Goal: Information Seeking & Learning: Learn about a topic

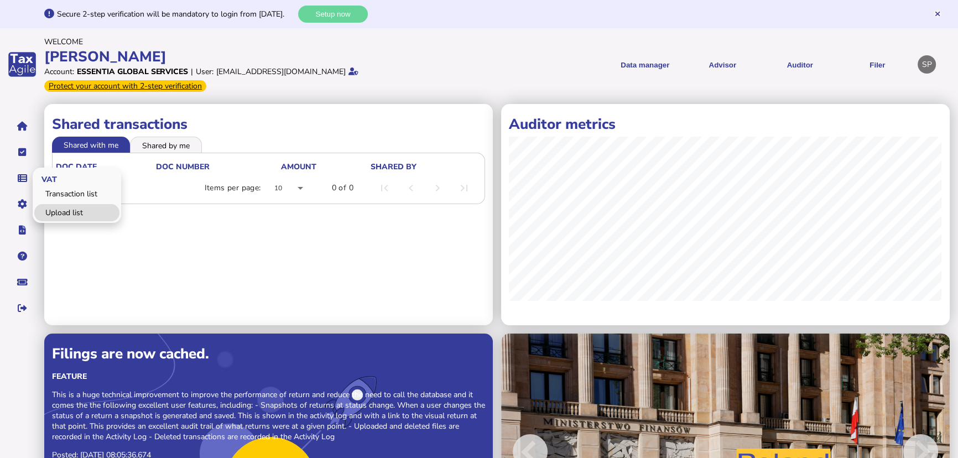
click at [60, 210] on link "Upload list" at bounding box center [76, 212] width 85 height 17
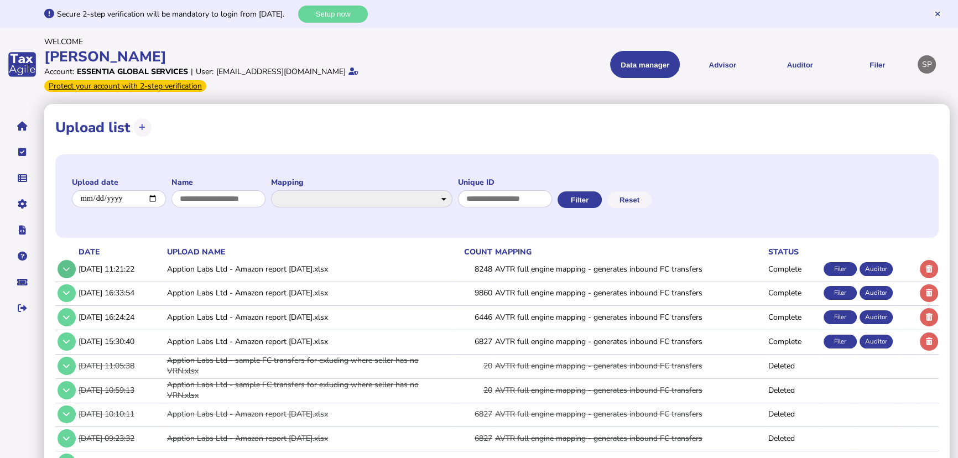
click at [70, 270] on button at bounding box center [67, 269] width 18 height 18
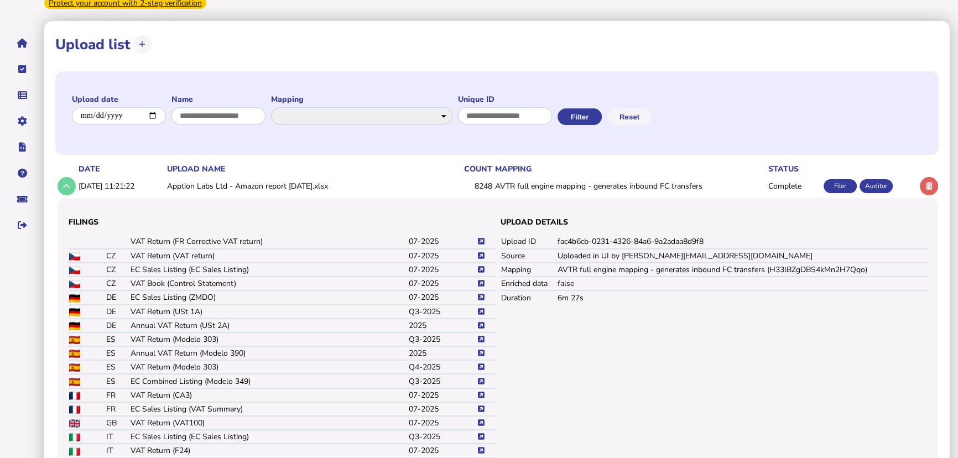
scroll to position [100, 0]
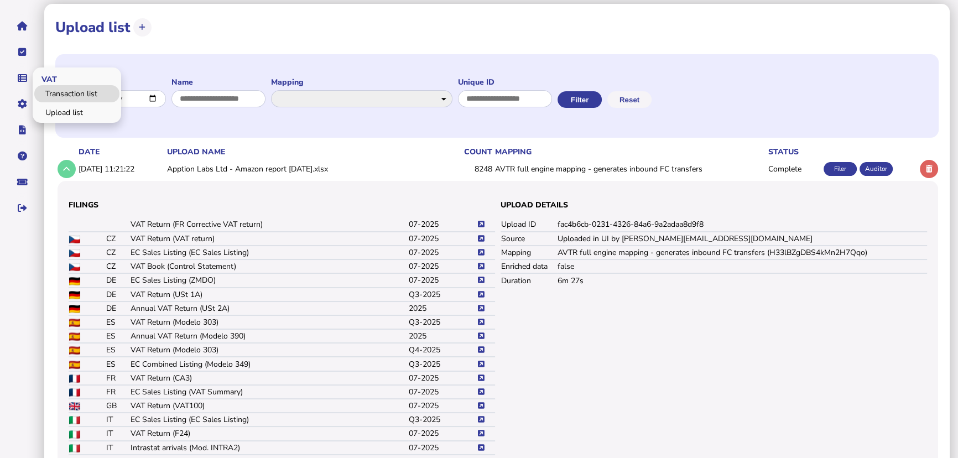
click at [56, 93] on link "Transaction list" at bounding box center [76, 93] width 85 height 17
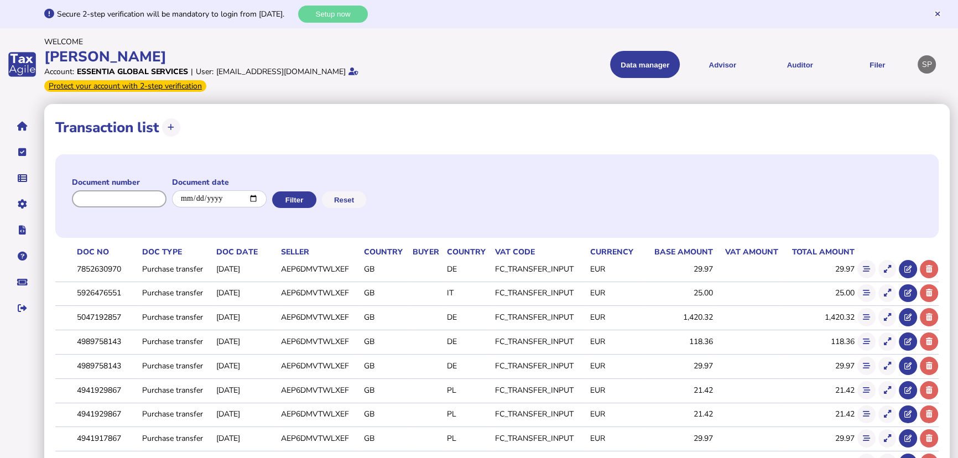
click at [132, 197] on input "input" at bounding box center [119, 198] width 95 height 17
paste input "**********"
click at [306, 206] on button "Filter" at bounding box center [299, 199] width 44 height 17
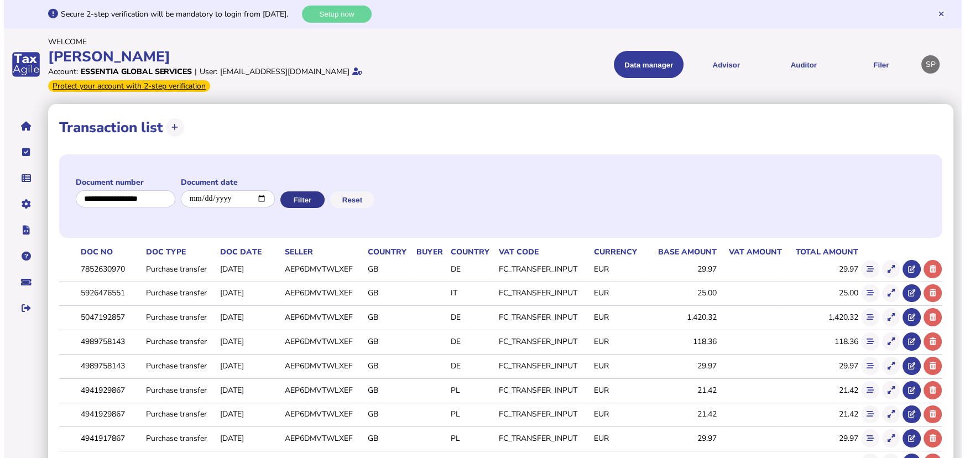
scroll to position [0, 0]
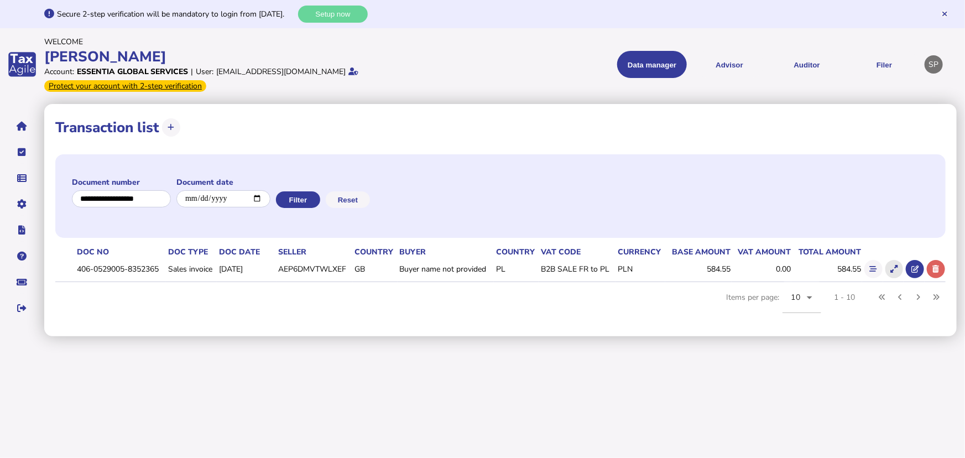
click at [891, 269] on icon at bounding box center [894, 269] width 7 height 7
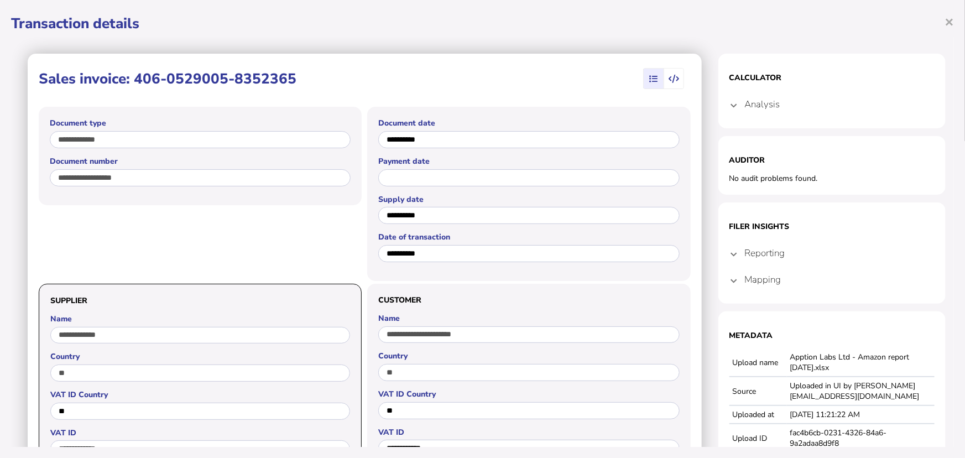
click at [730, 103] on mat-expansion-panel-header "Analysis" at bounding box center [832, 104] width 205 height 27
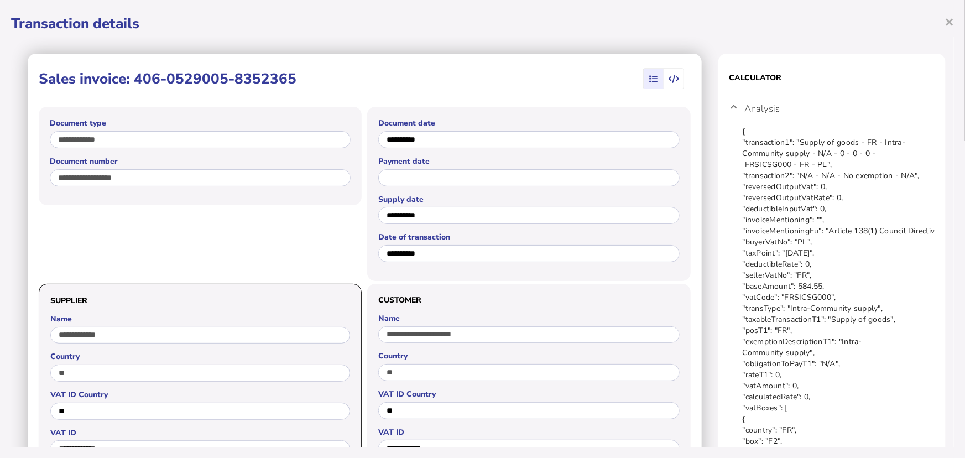
click at [671, 80] on icon "button" at bounding box center [674, 79] width 11 height 1
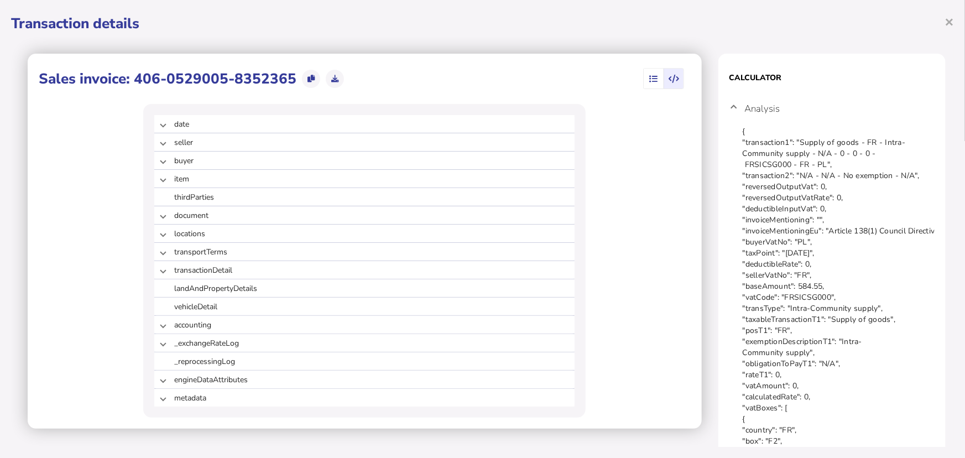
click at [652, 80] on span "button" at bounding box center [653, 79] width 18 height 20
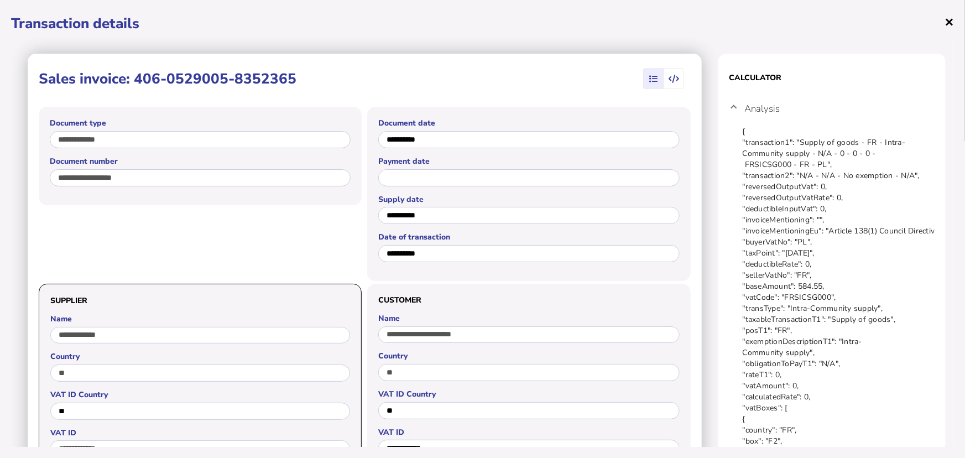
click at [952, 18] on span "×" at bounding box center [949, 21] width 9 height 21
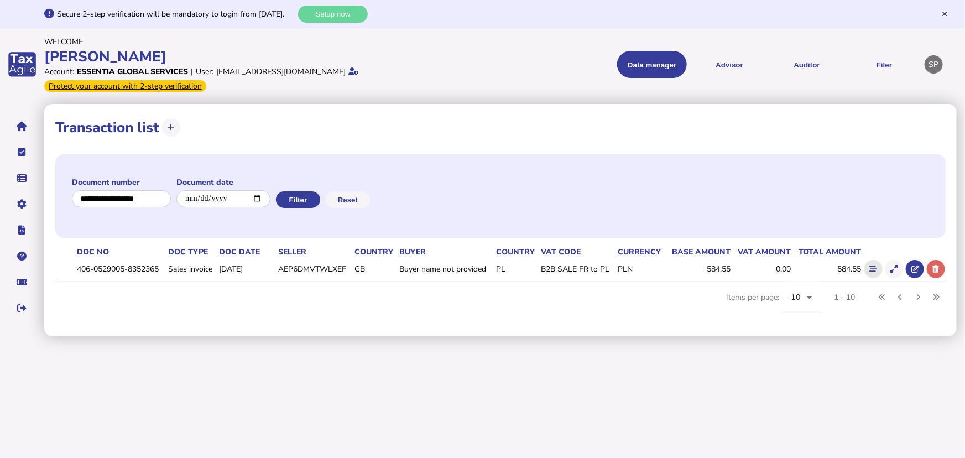
click at [870, 271] on icon at bounding box center [873, 269] width 7 height 7
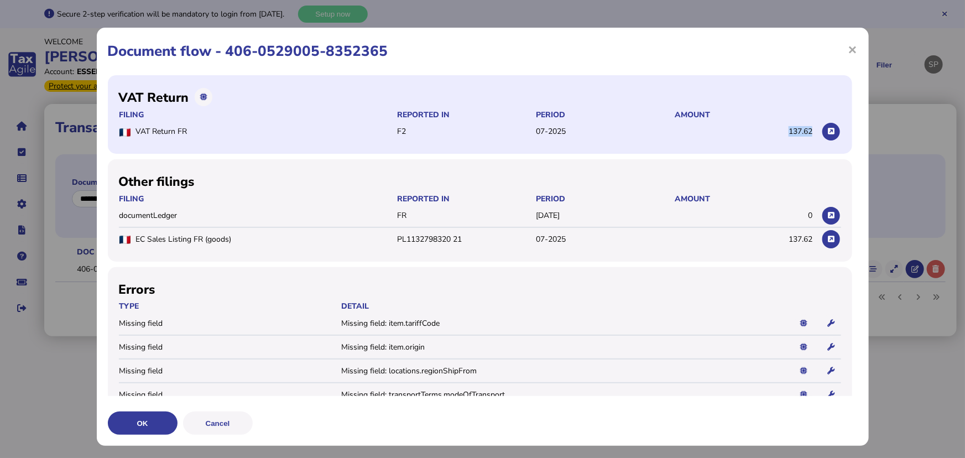
drag, startPoint x: 797, startPoint y: 132, endPoint x: 774, endPoint y: 134, distance: 22.8
click at [789, 134] on span "137.62" at bounding box center [801, 131] width 24 height 11
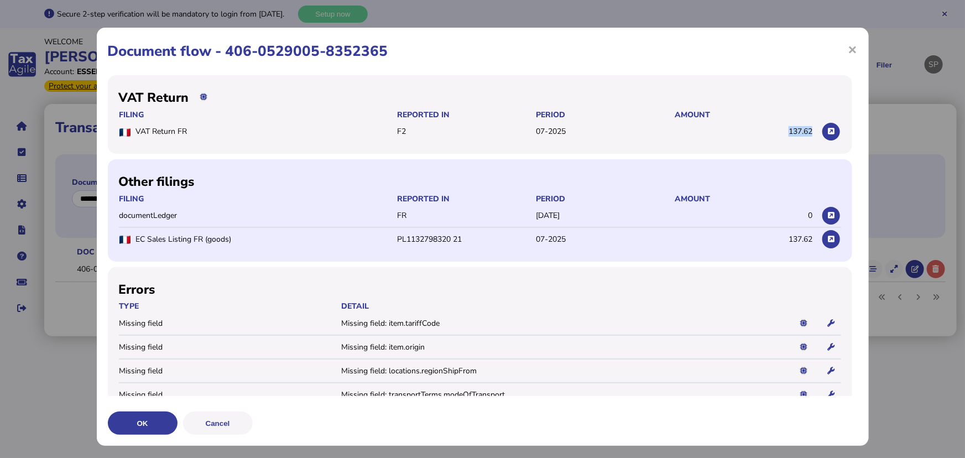
copy span "137.62"
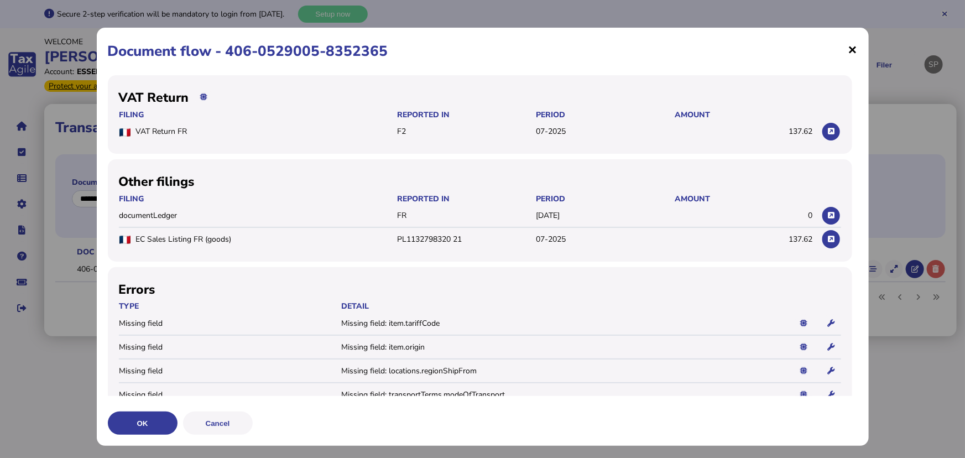
click at [849, 48] on span "×" at bounding box center [853, 49] width 9 height 21
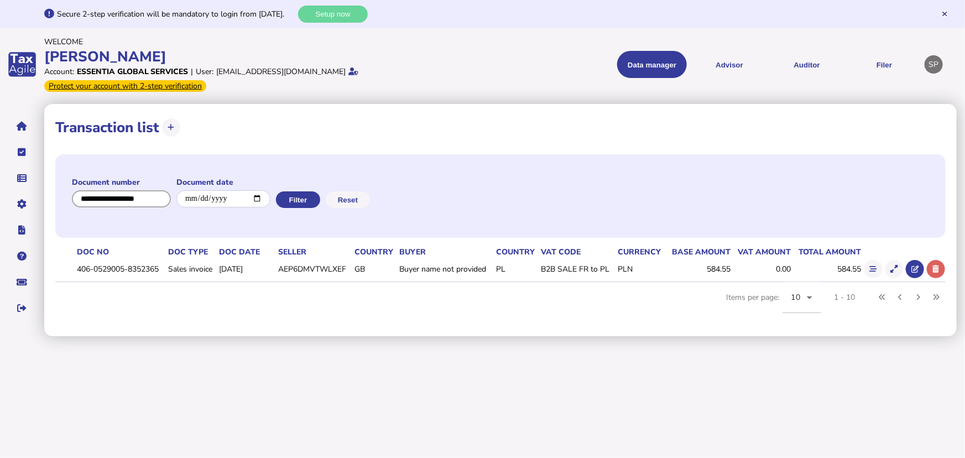
click at [143, 199] on input "input" at bounding box center [121, 198] width 99 height 17
click at [143, 199] on input "input" at bounding box center [122, 198] width 100 height 17
paste input "**********"
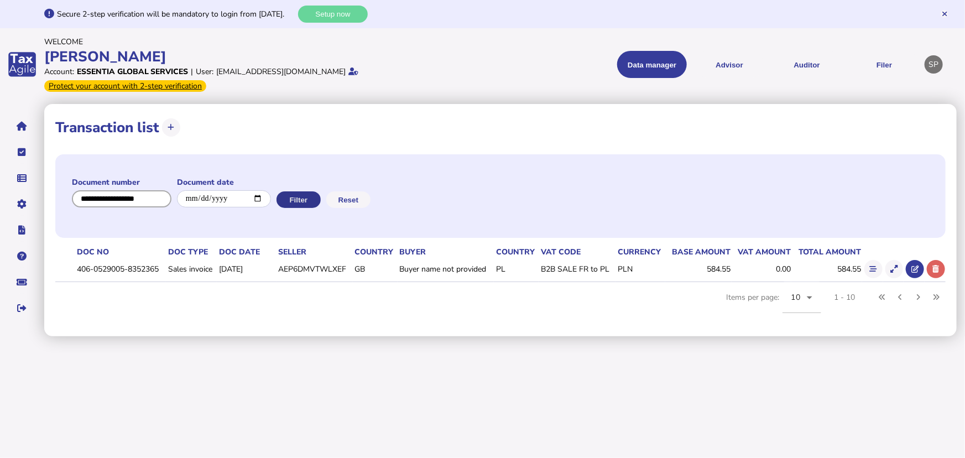
type input "**********"
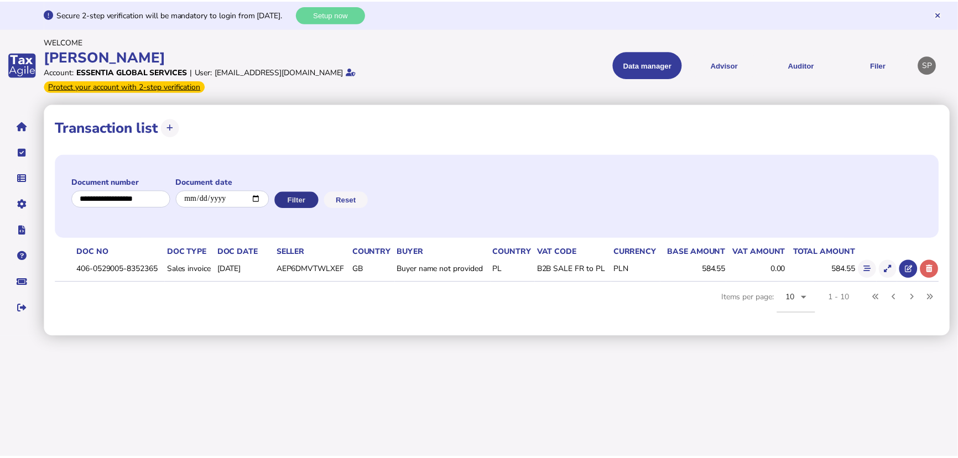
scroll to position [0, 0]
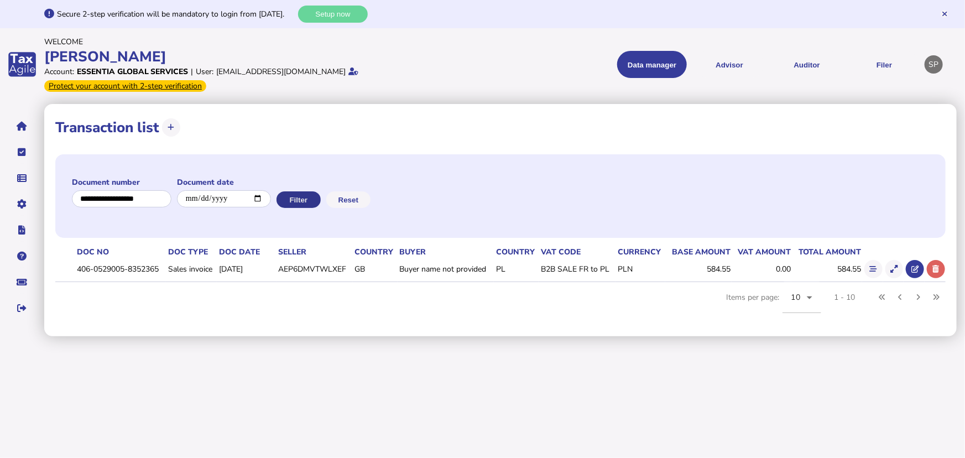
click at [313, 197] on button "Filter" at bounding box center [299, 199] width 44 height 17
click at [875, 267] on icon at bounding box center [873, 269] width 7 height 7
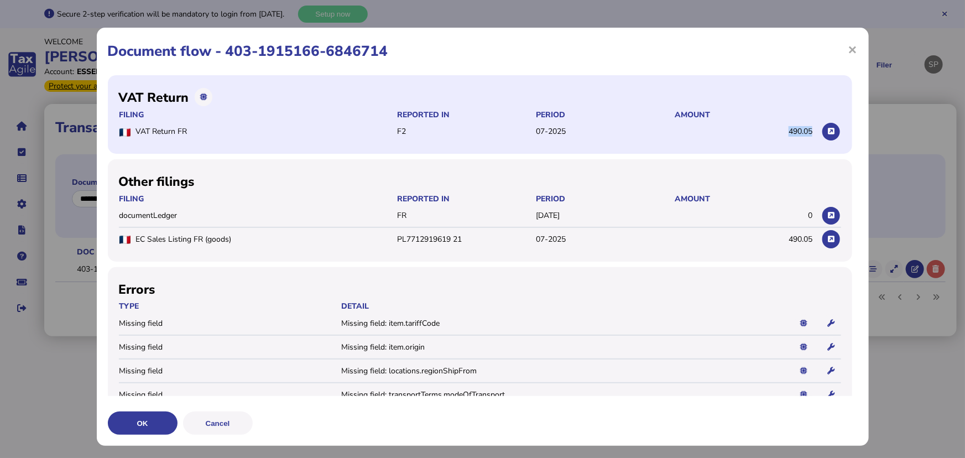
drag, startPoint x: 773, startPoint y: 132, endPoint x: 799, endPoint y: 134, distance: 26.1
click at [799, 134] on tr "VAT Return FR F2 07-2025 490.05" at bounding box center [480, 132] width 722 height 23
copy span "490.05"
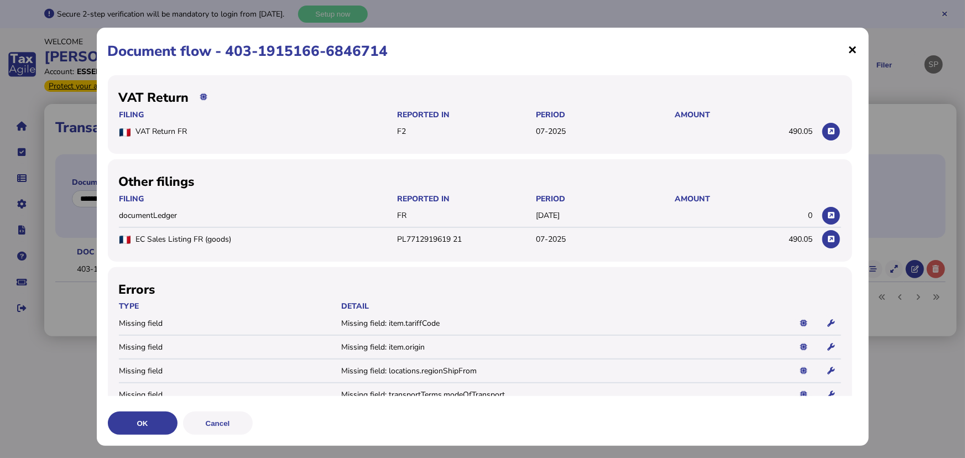
click at [849, 53] on span "×" at bounding box center [853, 49] width 9 height 21
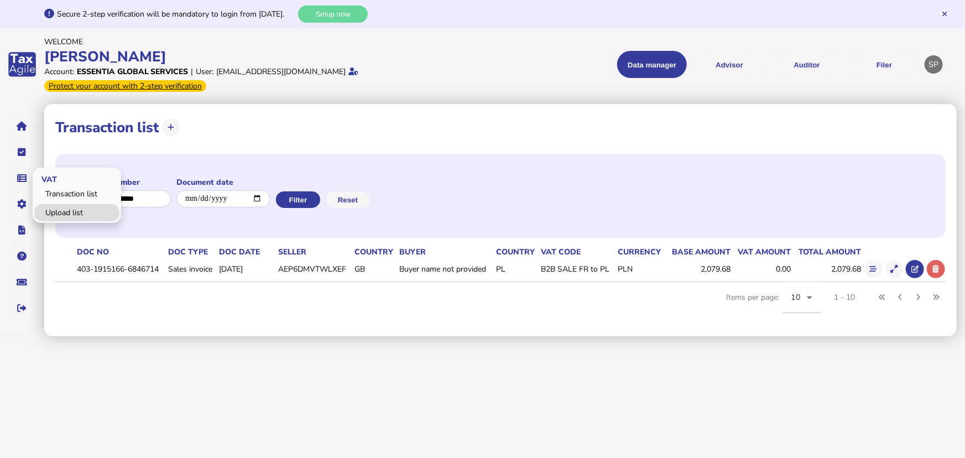
click at [72, 211] on link "Upload list" at bounding box center [76, 212] width 85 height 17
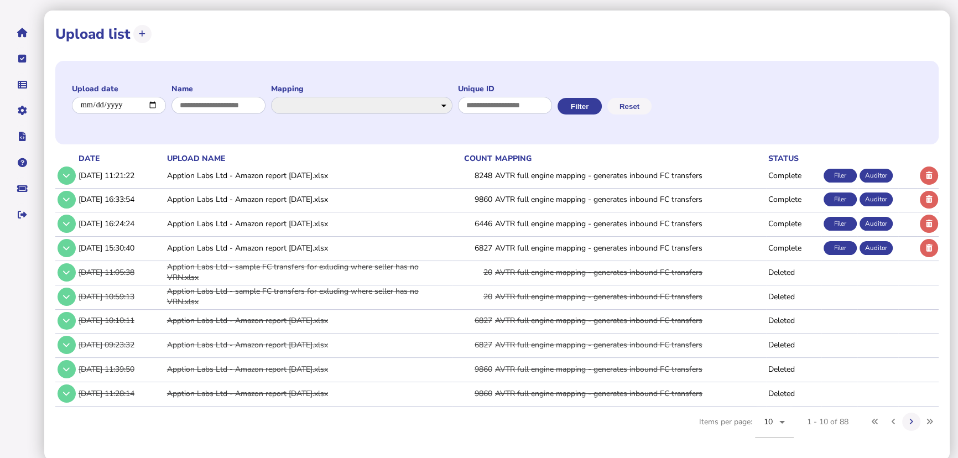
scroll to position [96, 0]
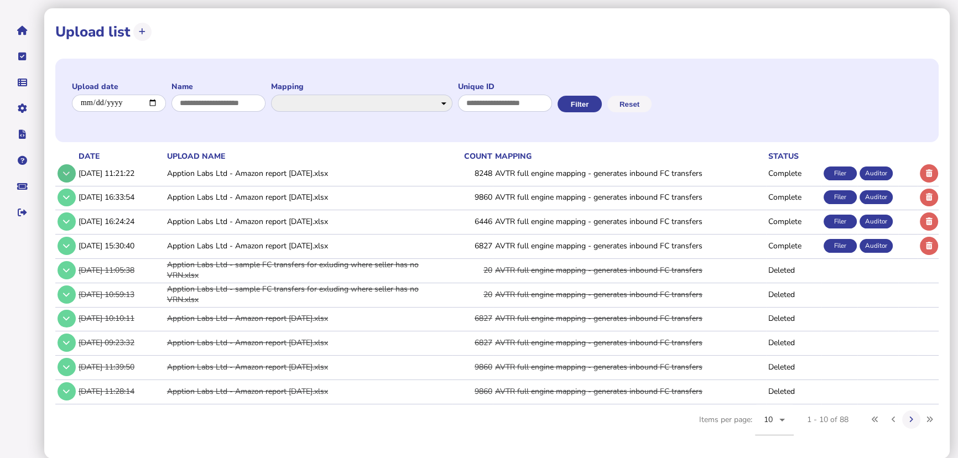
click at [69, 173] on icon at bounding box center [66, 173] width 7 height 7
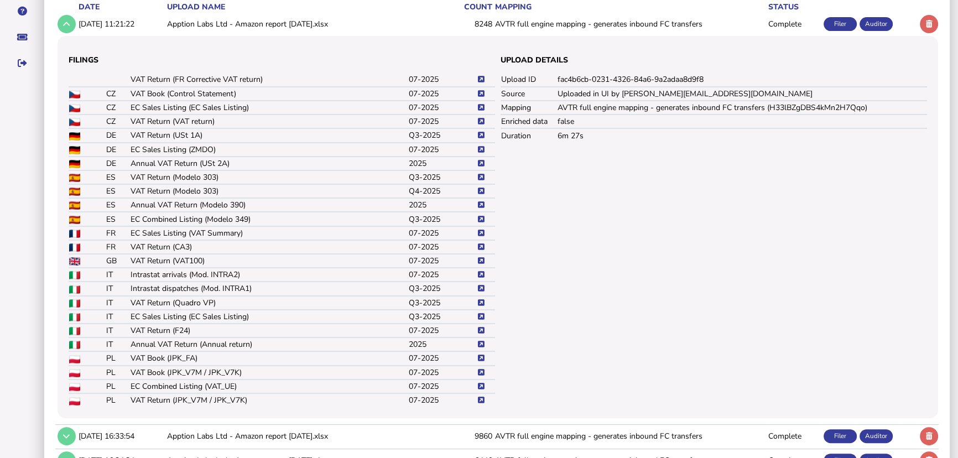
scroll to position [247, 0]
click at [481, 243] on icon at bounding box center [481, 245] width 7 height 7
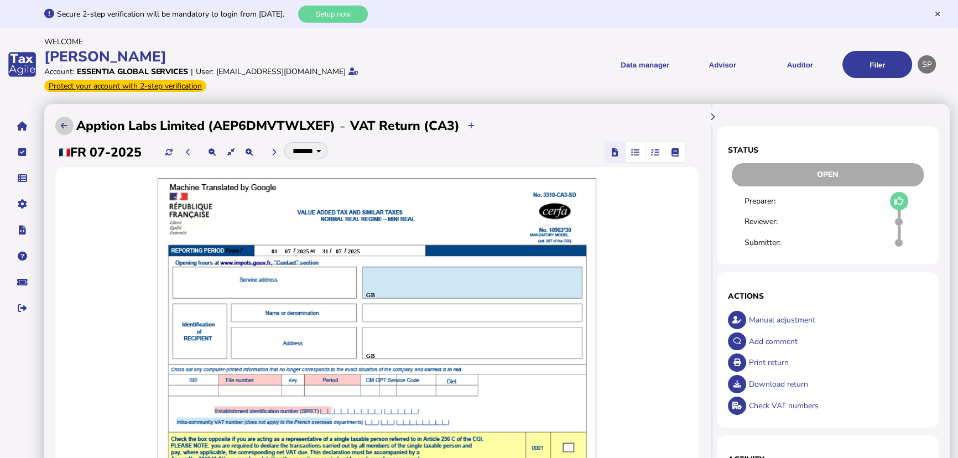
click at [61, 129] on icon at bounding box center [64, 125] width 7 height 7
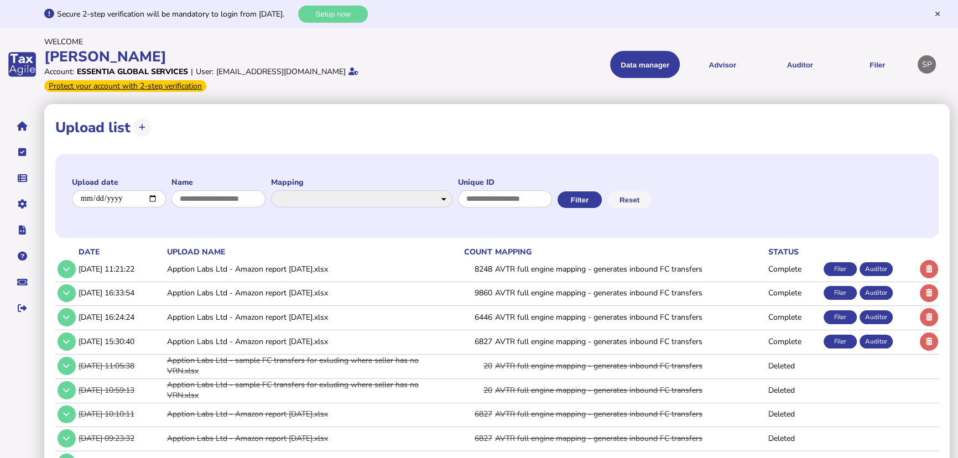
scroll to position [96, 0]
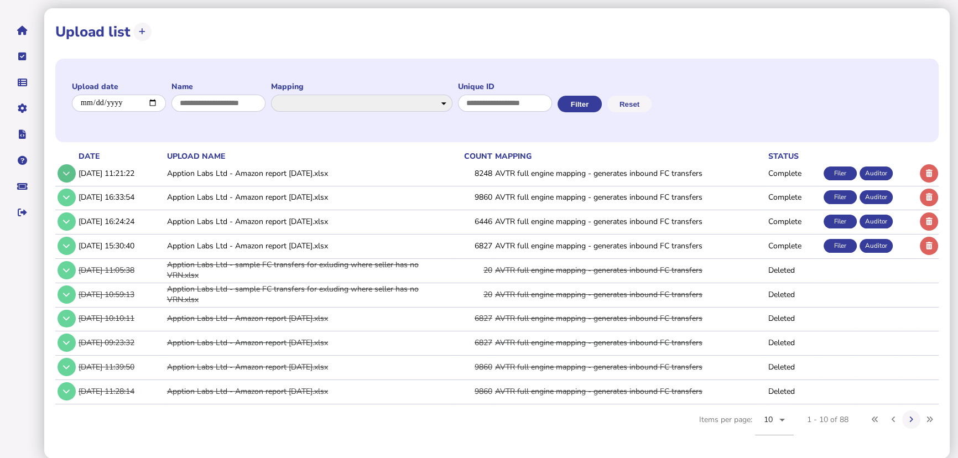
click at [60, 171] on button at bounding box center [67, 173] width 18 height 18
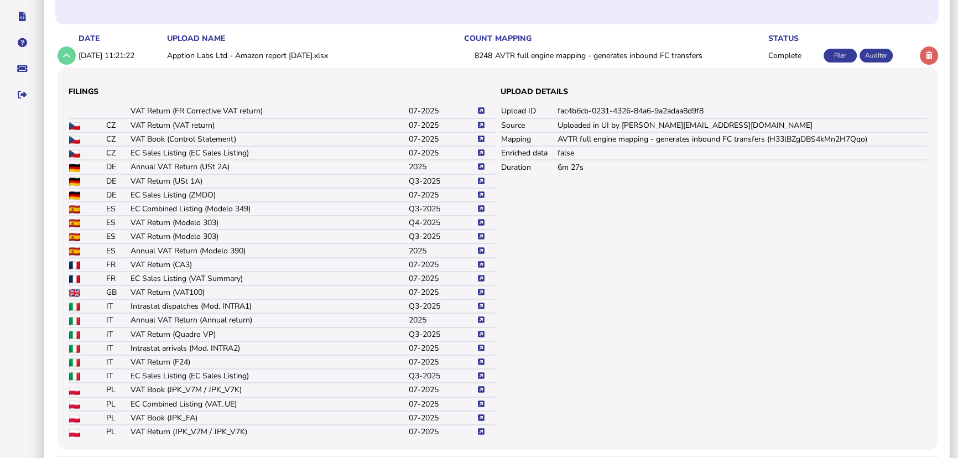
scroll to position [247, 0]
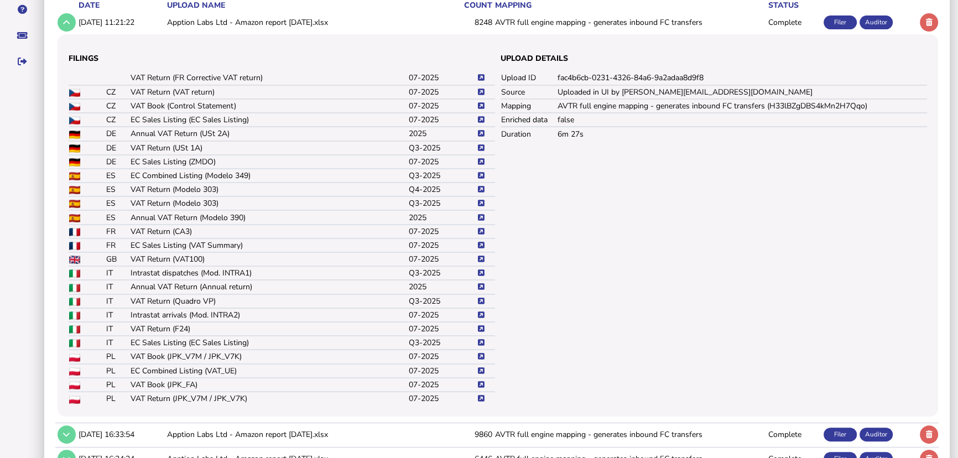
click at [479, 243] on icon at bounding box center [481, 245] width 7 height 7
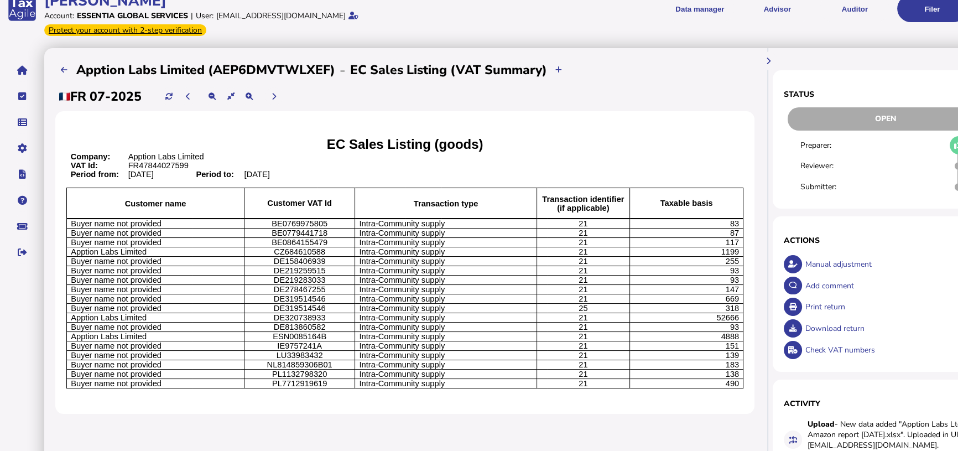
scroll to position [102, 0]
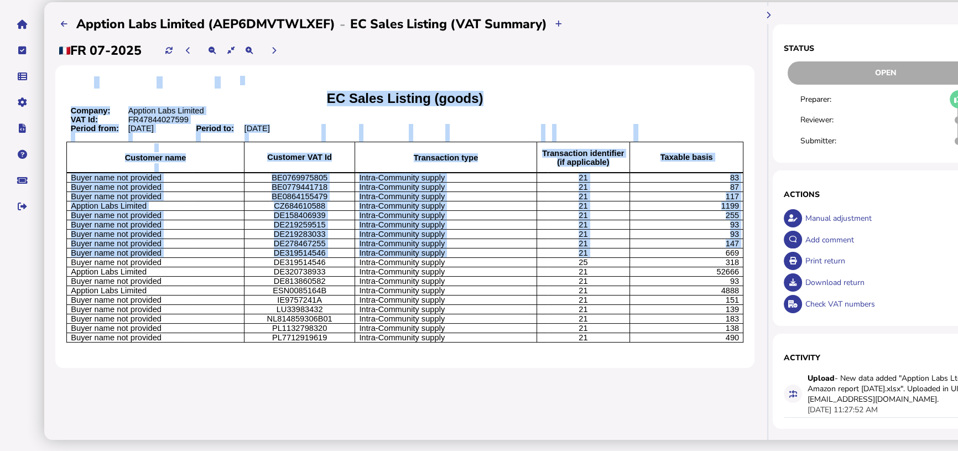
drag, startPoint x: 723, startPoint y: 263, endPoint x: 744, endPoint y: 265, distance: 20.5
click at [744, 265] on div "EC Sales Listing (goods) Company: Apption Labs Limited VAT Id: FR47844027599 Pe…" at bounding box center [404, 216] width 699 height 303
click at [731, 257] on span "669" at bounding box center [732, 252] width 13 height 9
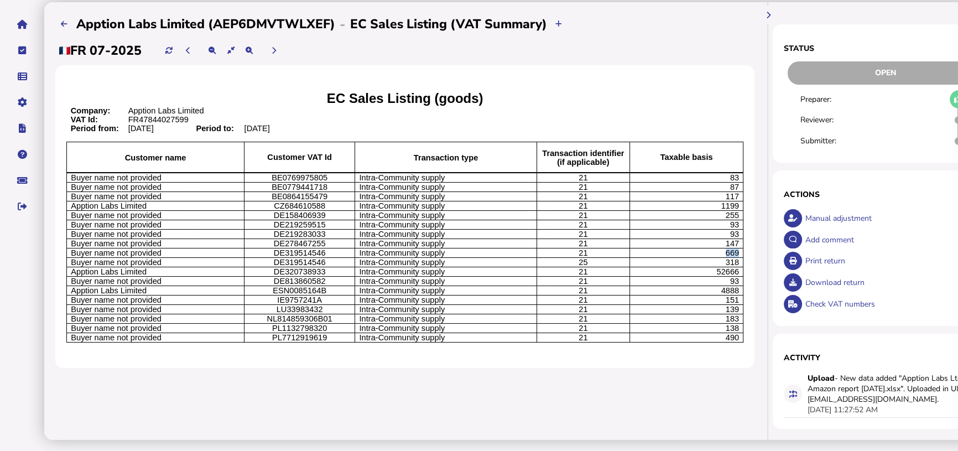
drag, startPoint x: 725, startPoint y: 262, endPoint x: 741, endPoint y: 263, distance: 16.1
click at [741, 258] on td "669" at bounding box center [686, 252] width 114 height 9
copy span "669"
drag, startPoint x: 725, startPoint y: 273, endPoint x: 741, endPoint y: 273, distance: 16.0
click at [741, 267] on td "318" at bounding box center [686, 262] width 114 height 9
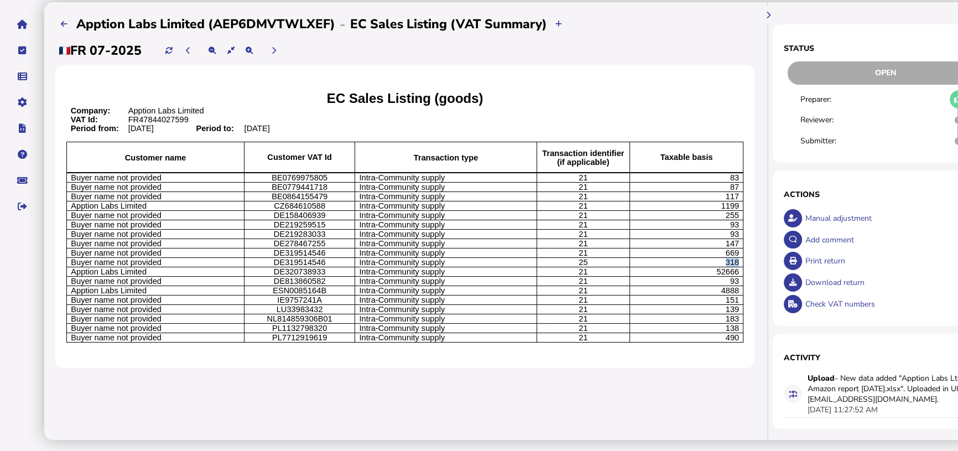
copy span "318"
click at [60, 24] on button at bounding box center [64, 24] width 18 height 18
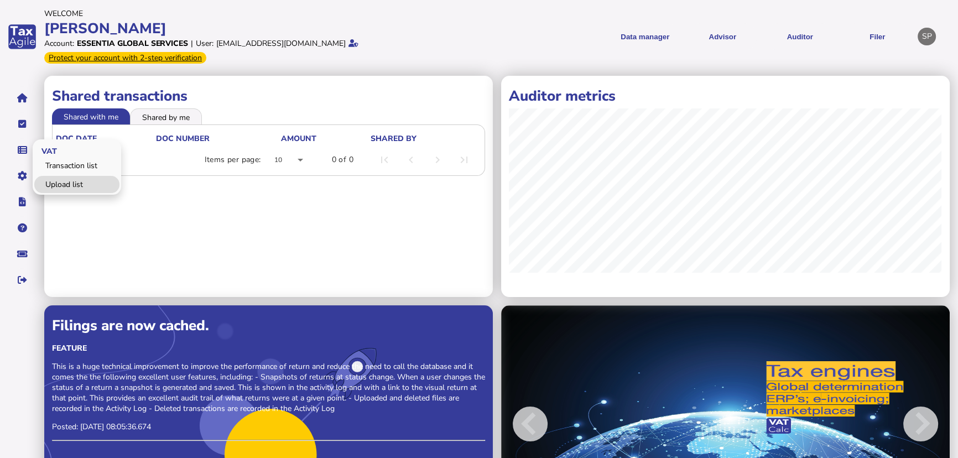
click at [80, 179] on link "Upload list" at bounding box center [76, 184] width 85 height 17
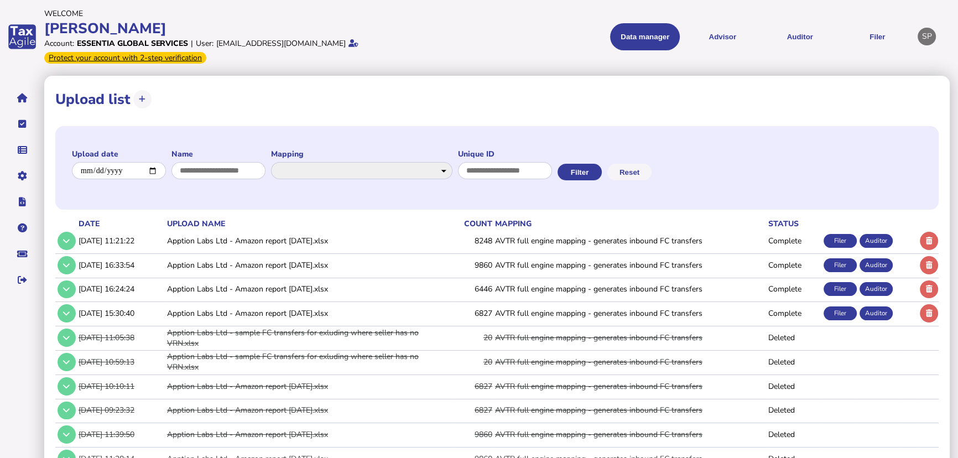
scroll to position [68, 0]
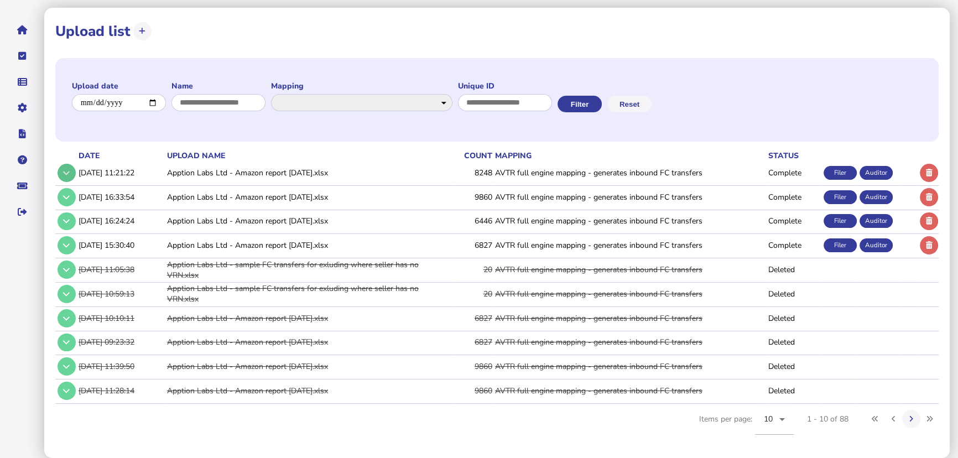
click at [68, 172] on icon at bounding box center [66, 172] width 7 height 7
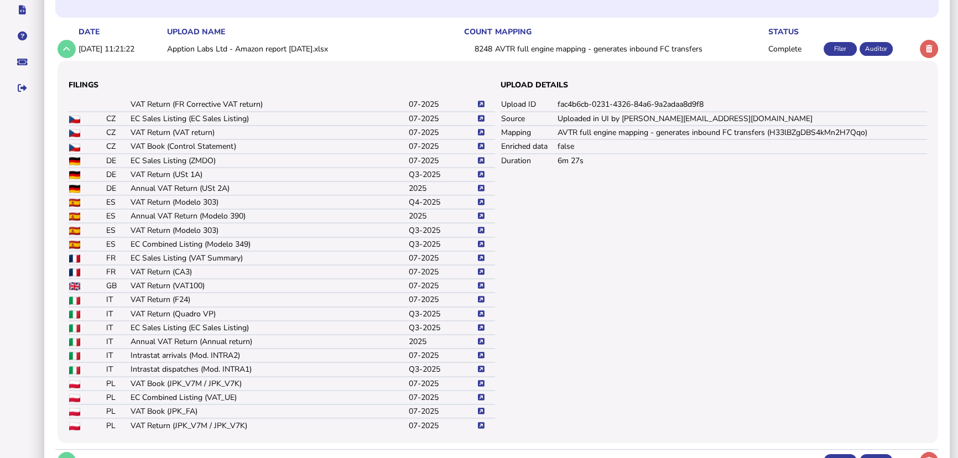
scroll to position [169, 0]
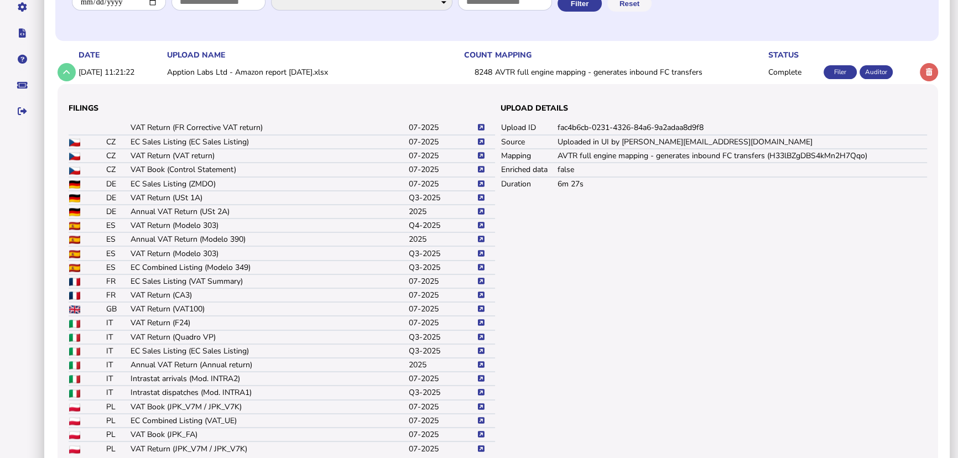
click at [482, 152] on icon at bounding box center [481, 155] width 7 height 7
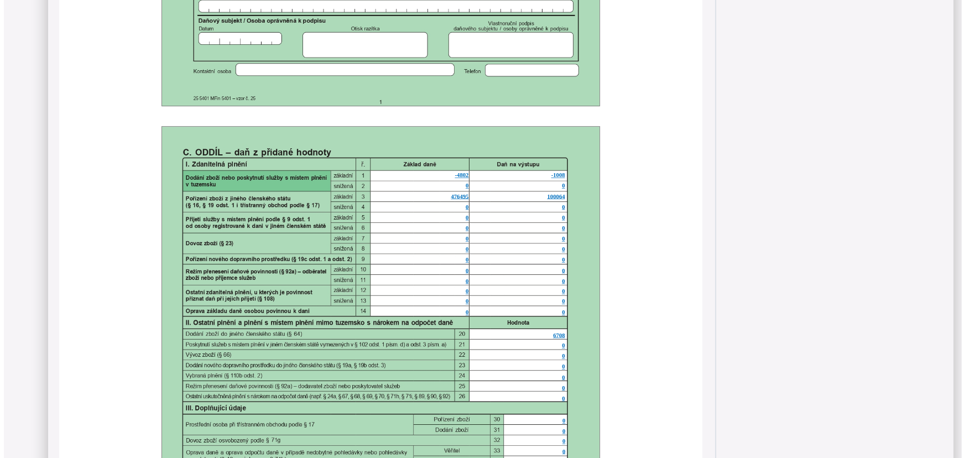
scroll to position [603, 0]
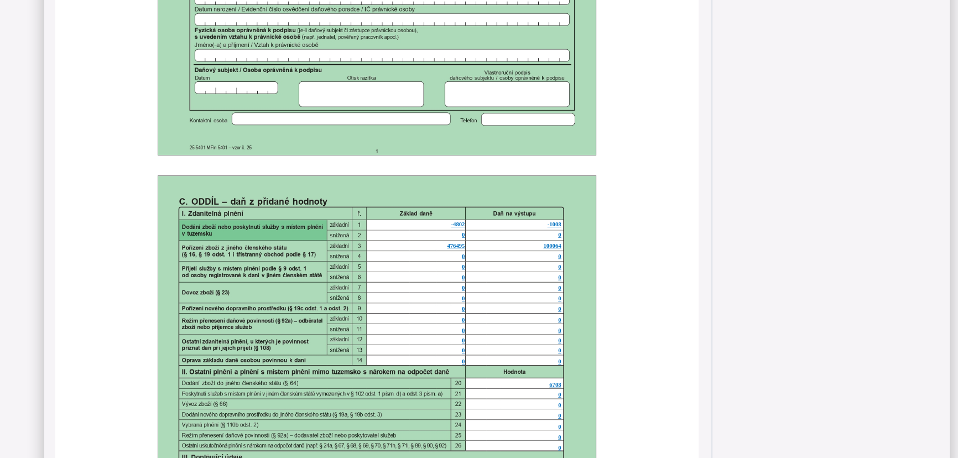
click at [456, 225] on span "-4802" at bounding box center [458, 224] width 14 height 6
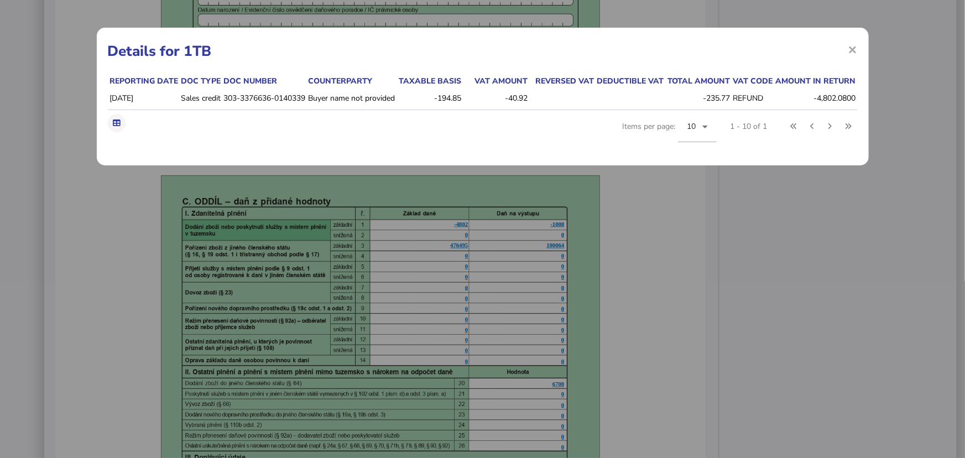
click at [803, 291] on div "× Details for 1TB Reporting date Doc type Doc number Counterparty Taxable basis…" at bounding box center [482, 229] width 965 height 458
click at [852, 44] on span "×" at bounding box center [853, 49] width 9 height 21
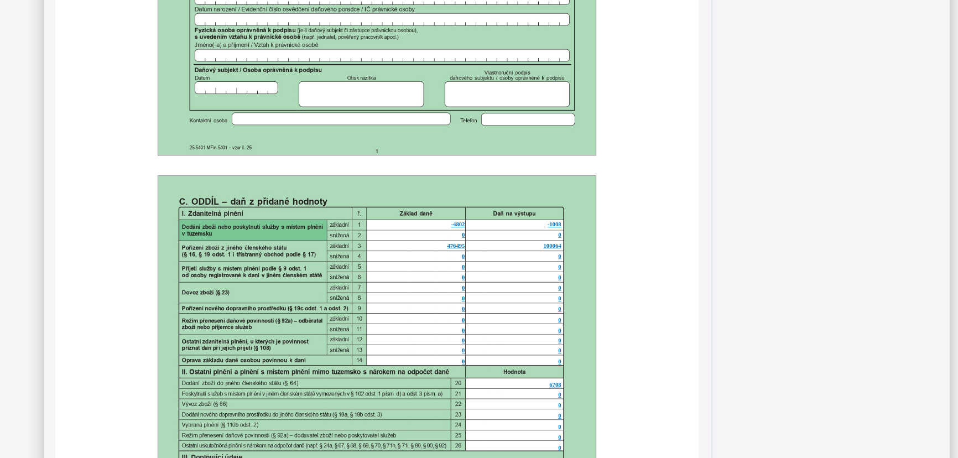
click at [454, 227] on span "-4802" at bounding box center [458, 224] width 14 height 6
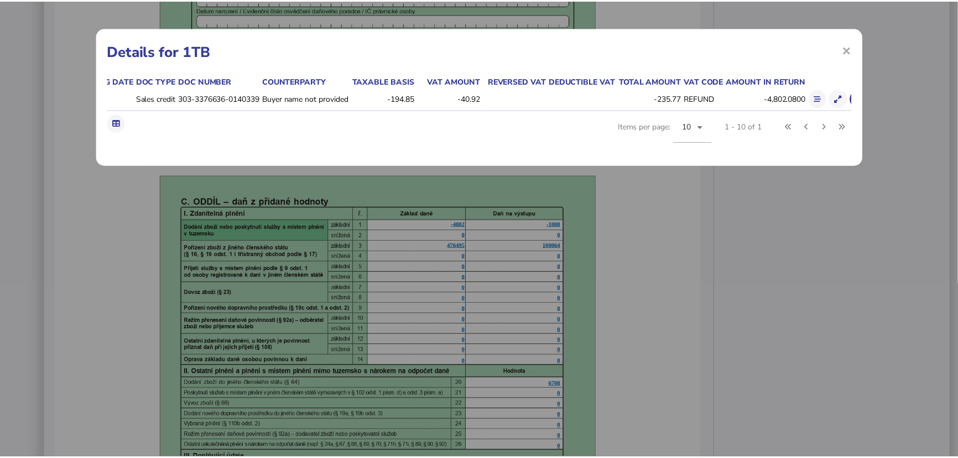
scroll to position [0, 64]
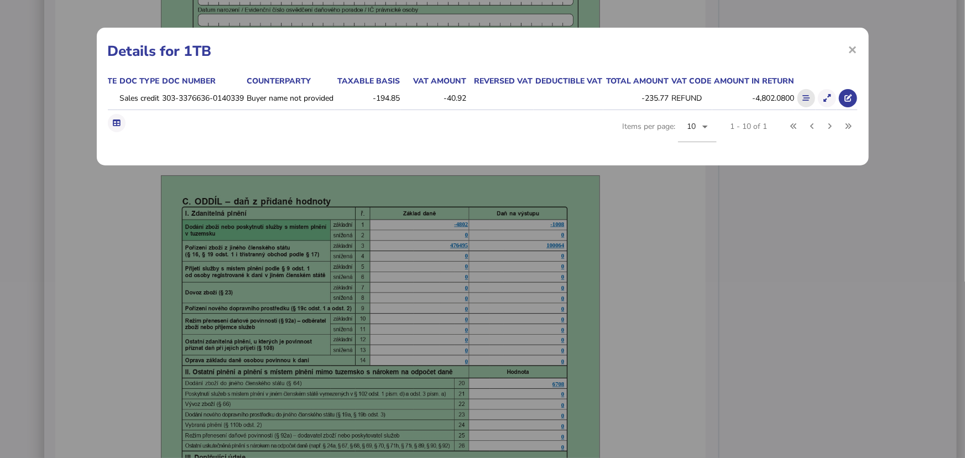
click at [803, 97] on icon at bounding box center [806, 98] width 7 height 7
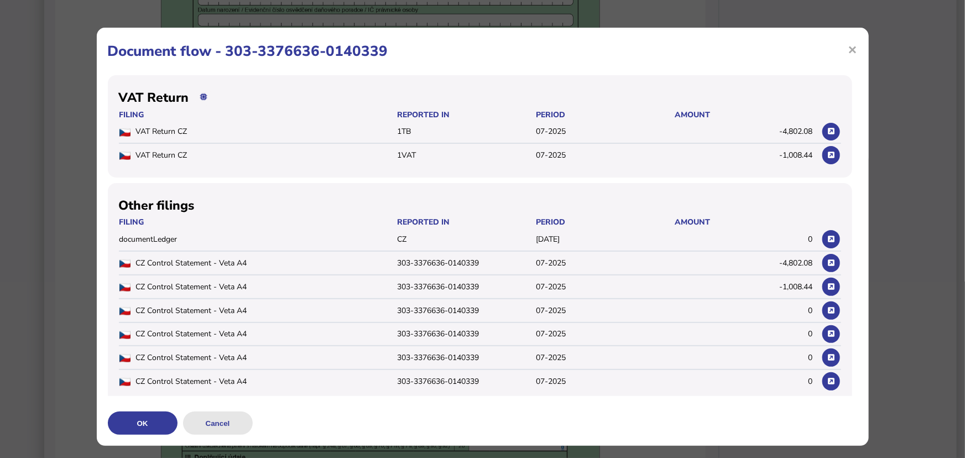
click at [0, 0] on button "Cancel" at bounding box center [0, 0] width 0 height 0
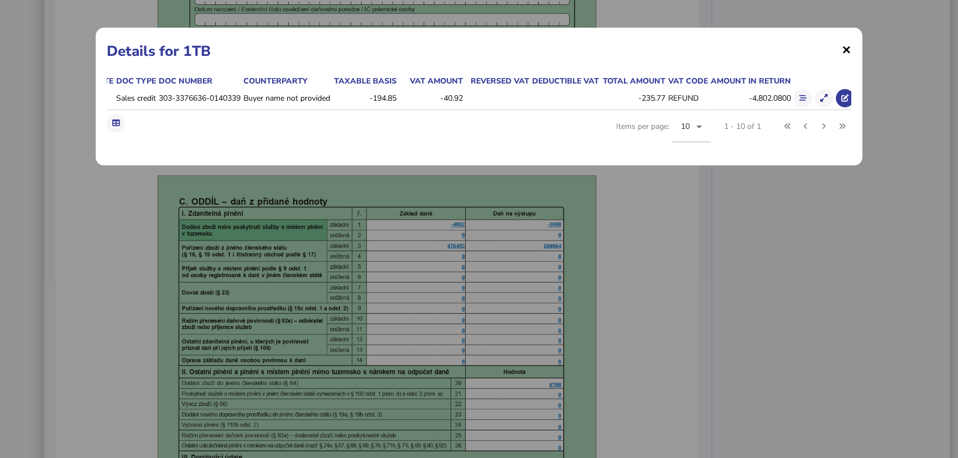
click at [845, 54] on span "×" at bounding box center [846, 49] width 9 height 21
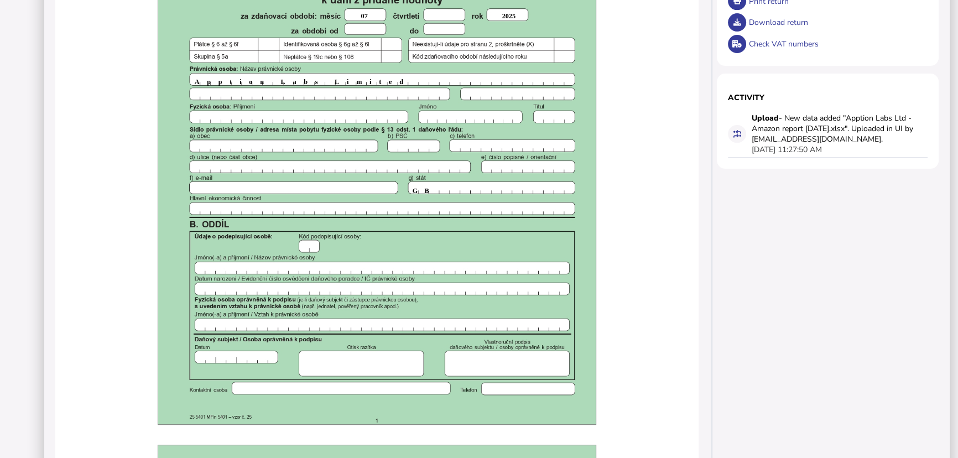
scroll to position [0, 0]
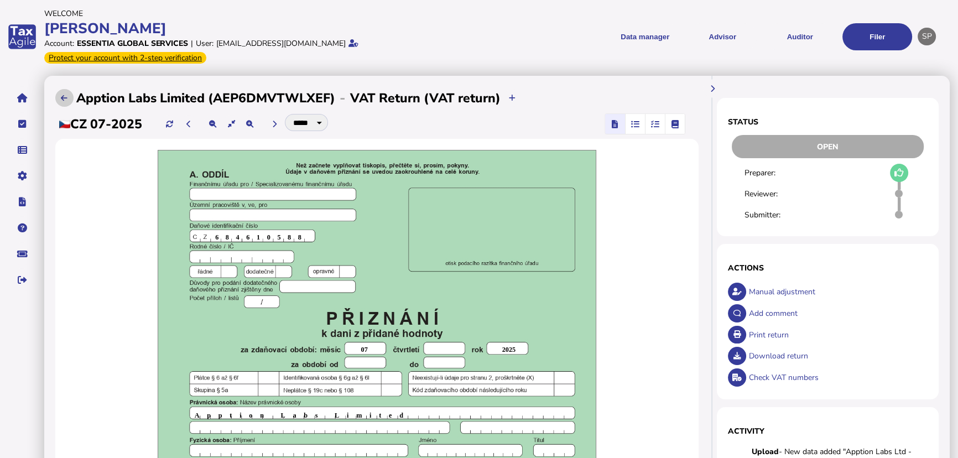
click at [65, 95] on icon at bounding box center [64, 98] width 7 height 7
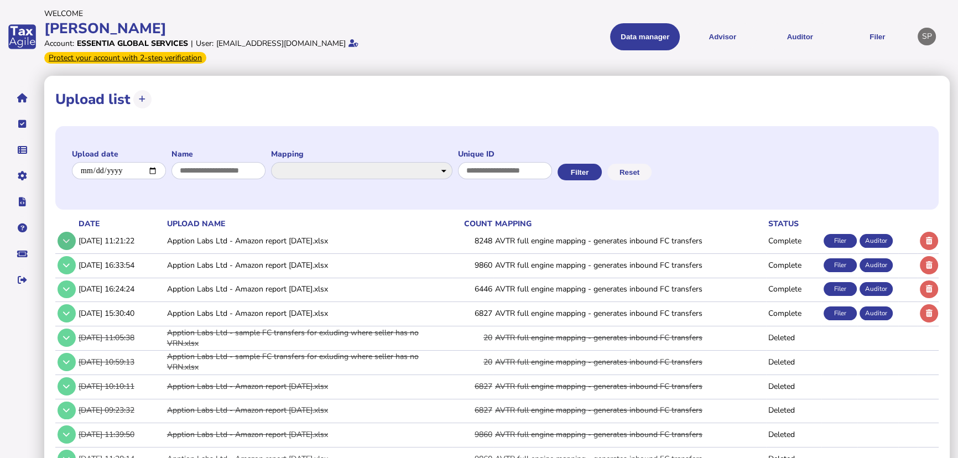
click at [62, 237] on button at bounding box center [67, 241] width 18 height 18
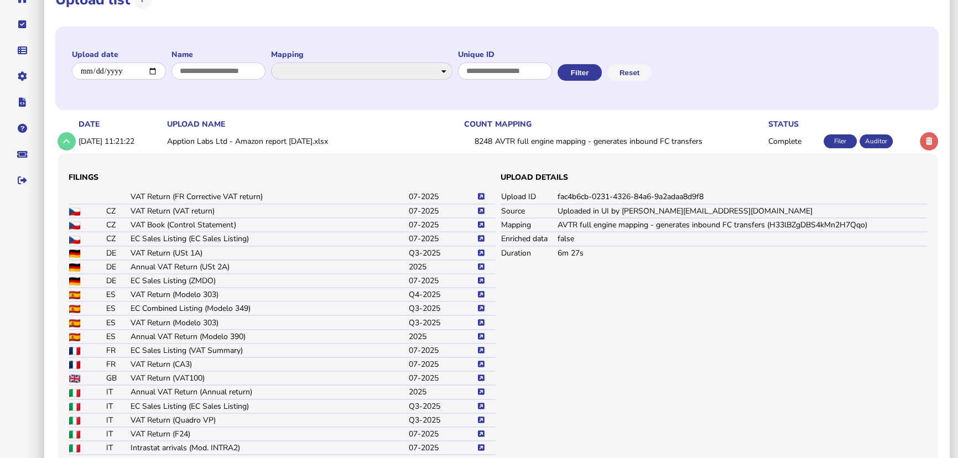
scroll to position [100, 0]
click at [480, 225] on icon at bounding box center [481, 224] width 7 height 7
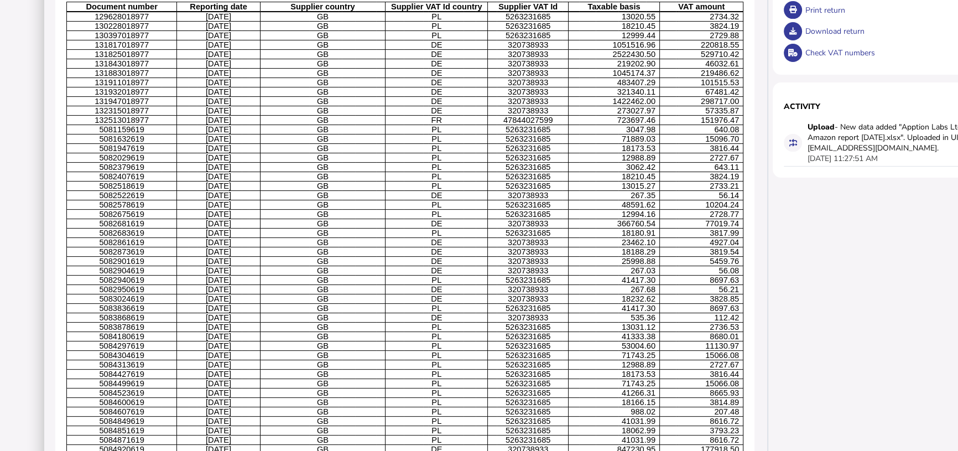
scroll to position [302, 0]
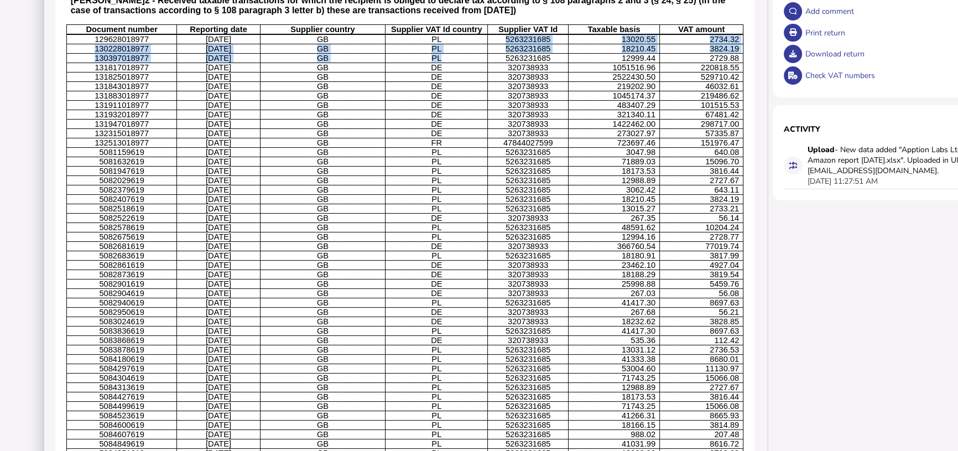
drag, startPoint x: 450, startPoint y: 49, endPoint x: 454, endPoint y: 67, distance: 18.7
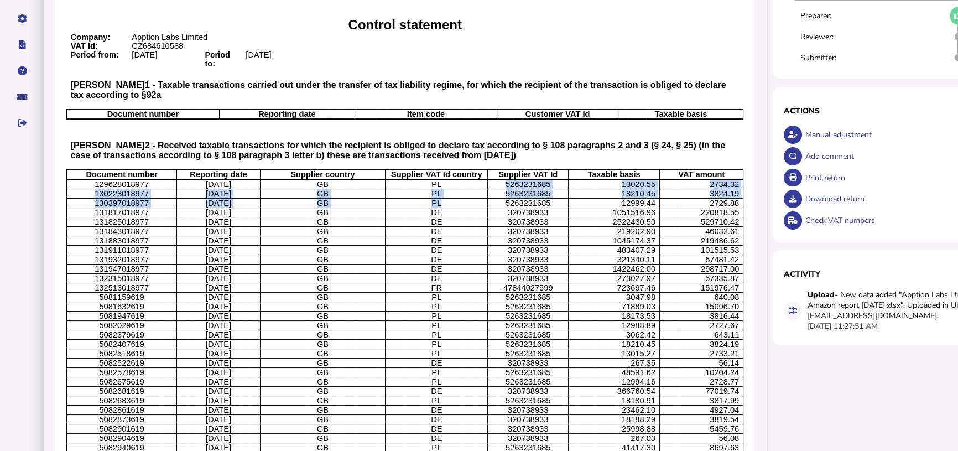
scroll to position [101, 0]
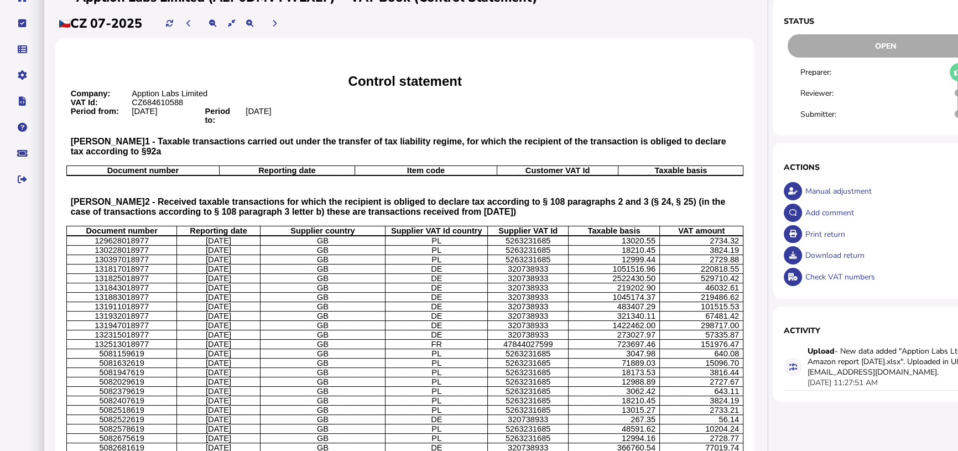
click at [467, 301] on p "DE" at bounding box center [436, 297] width 94 height 9
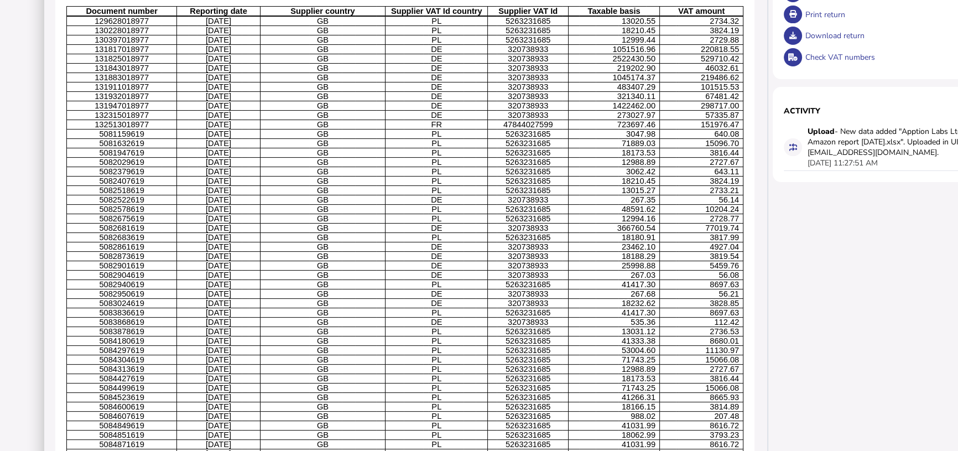
scroll to position [302, 0]
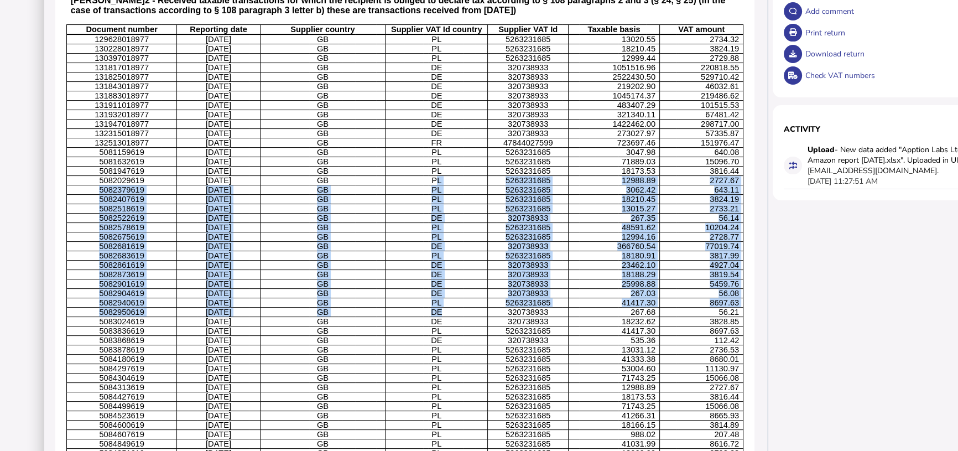
drag, startPoint x: 436, startPoint y: 195, endPoint x: 443, endPoint y: 332, distance: 137.9
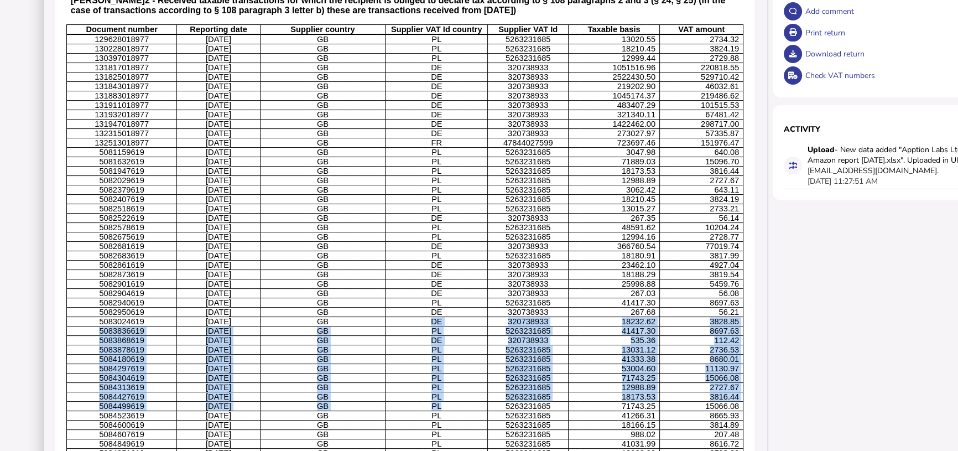
drag, startPoint x: 427, startPoint y: 346, endPoint x: 450, endPoint y: 434, distance: 91.0
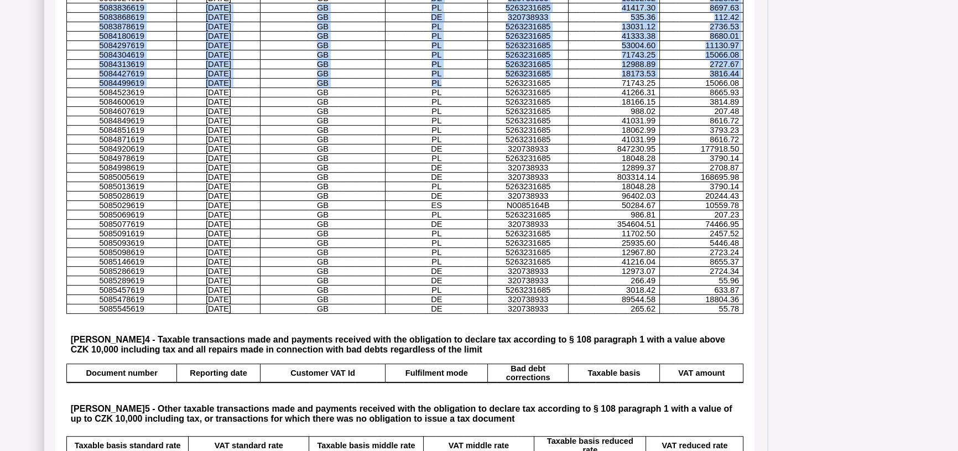
scroll to position [654, 0]
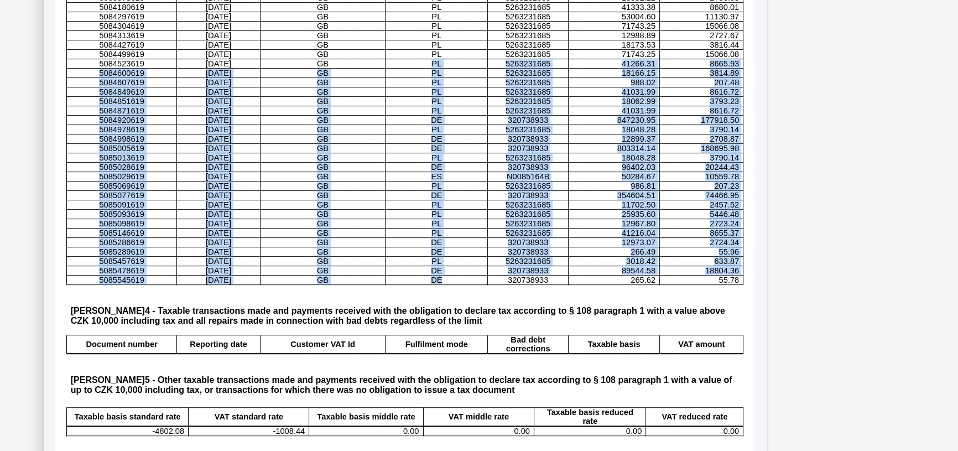
drag, startPoint x: 430, startPoint y: 97, endPoint x: 450, endPoint y: 326, distance: 229.9
click at [450, 326] on tbody "Control statement Company: Apption Labs Limited VAT Id: CZ684610588 Period from…" at bounding box center [405, 143] width 676 height 1274
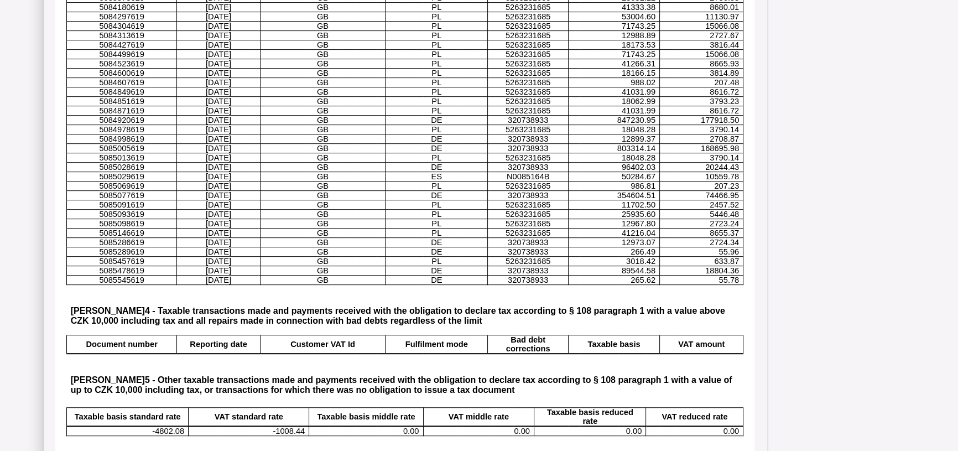
click at [817, 252] on div "Status Open Preparer: Reviewer: Submitter: × Comment OK Cancel Actions Manual a…" at bounding box center [890, 119] width 240 height 1395
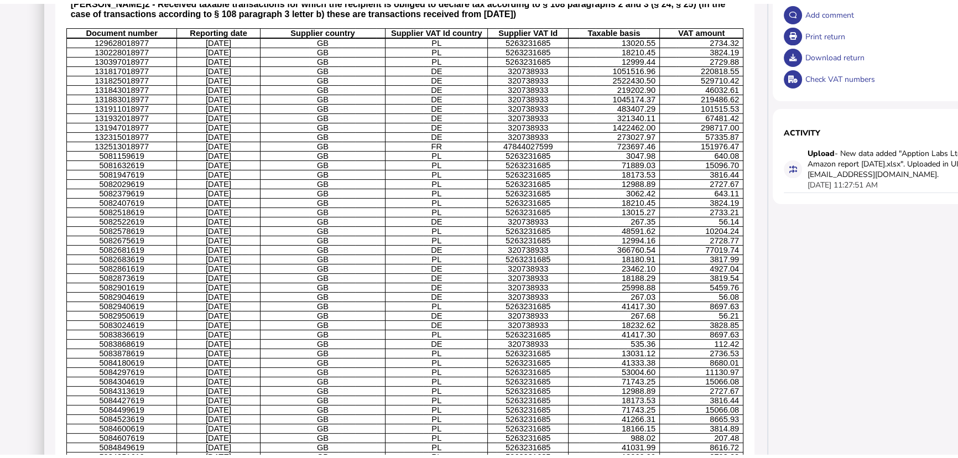
scroll to position [0, 0]
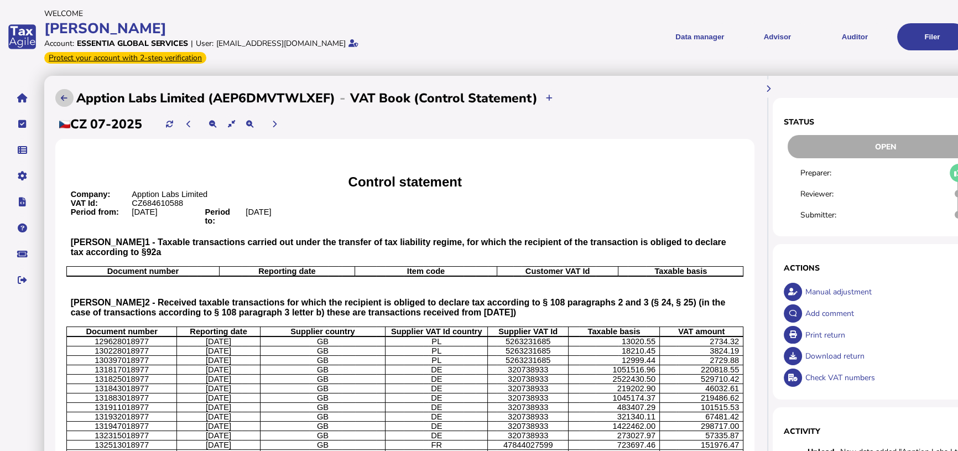
click at [61, 94] on button at bounding box center [64, 98] width 18 height 18
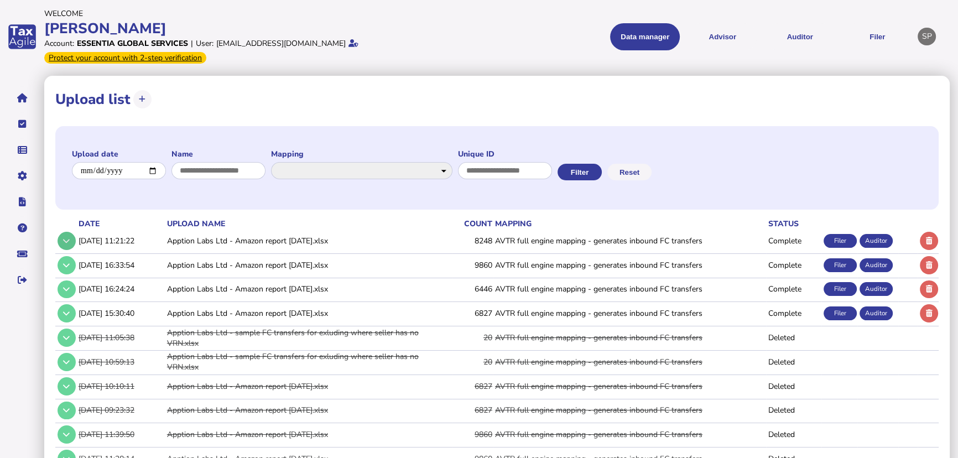
click at [59, 242] on button at bounding box center [67, 241] width 18 height 18
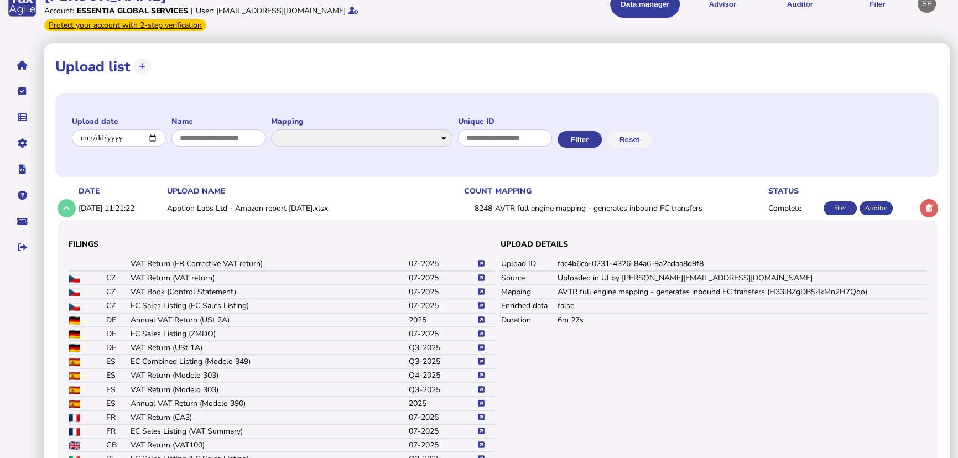
scroll to position [50, 0]
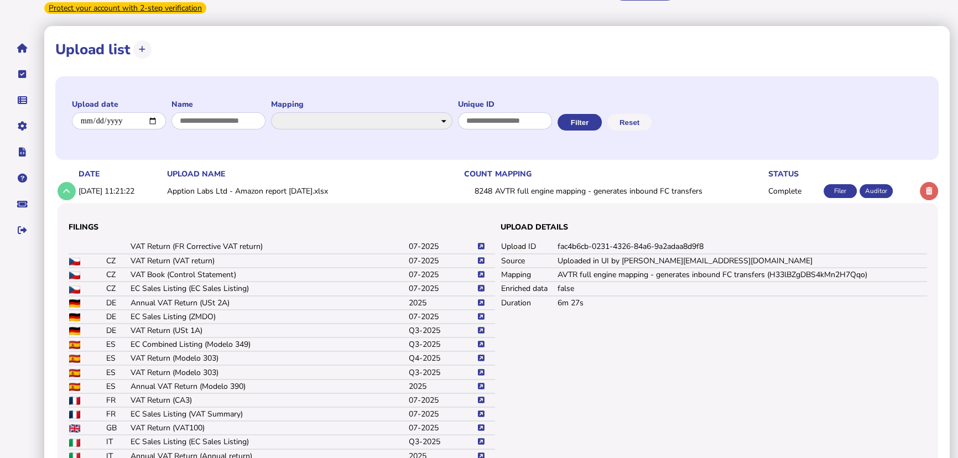
click at [481, 288] on icon at bounding box center [481, 288] width 7 height 7
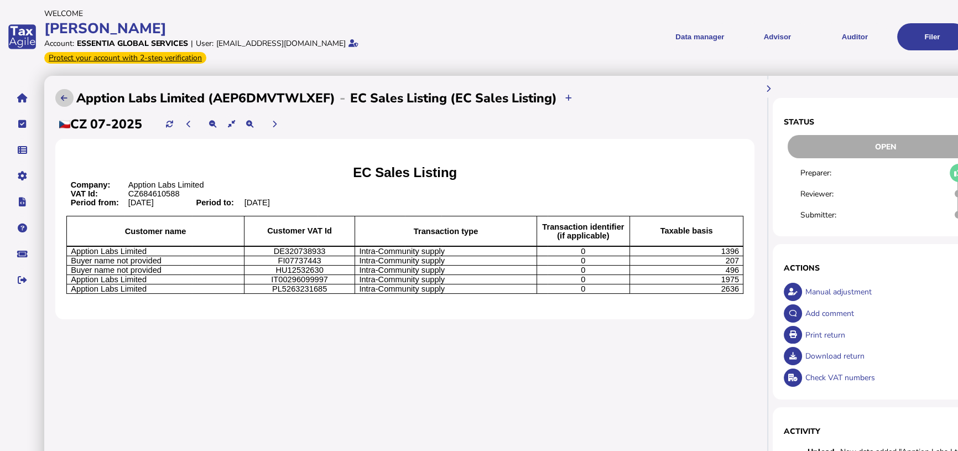
click at [72, 99] on button at bounding box center [64, 98] width 18 height 18
